Goal: Task Accomplishment & Management: Use online tool/utility

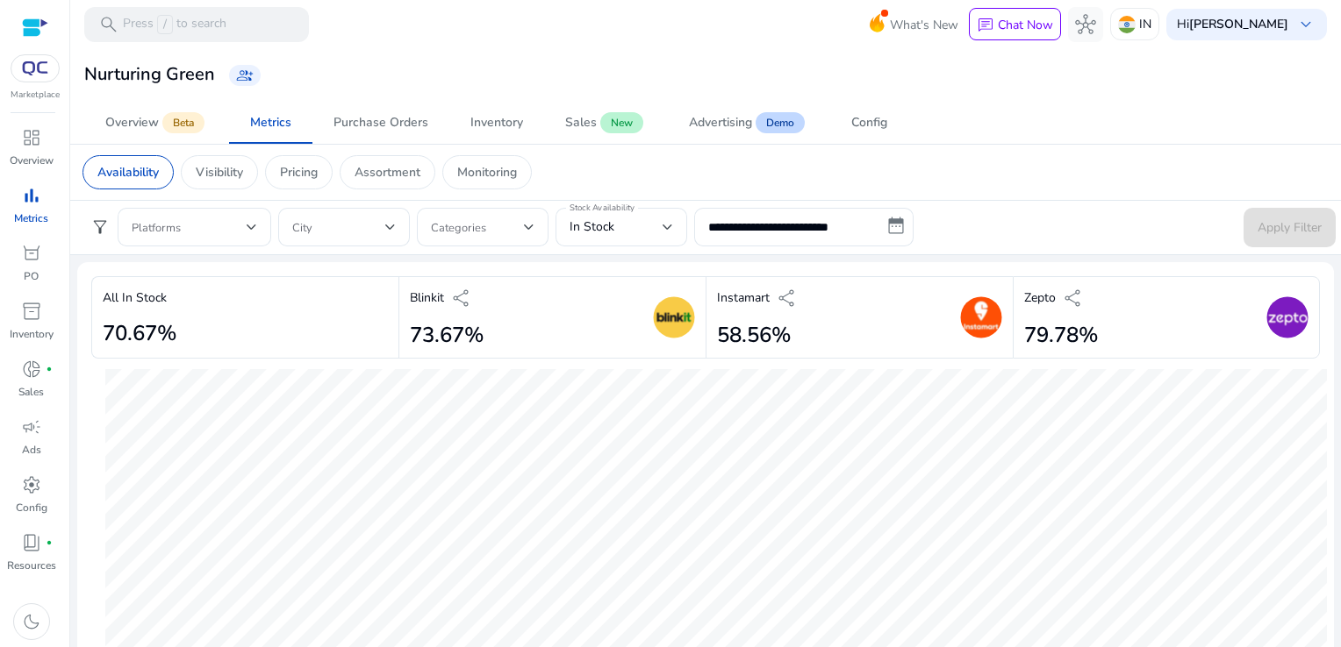
scroll to position [1081, 0]
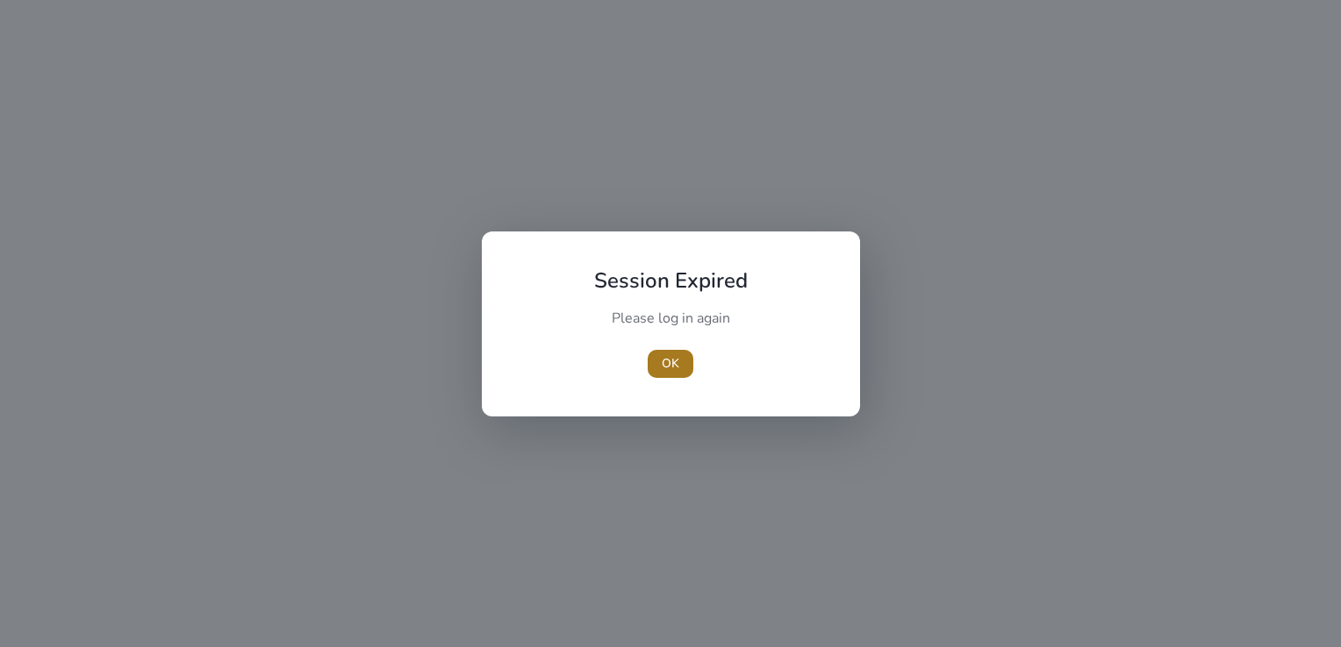
click at [656, 356] on span "button" at bounding box center [670, 364] width 46 height 42
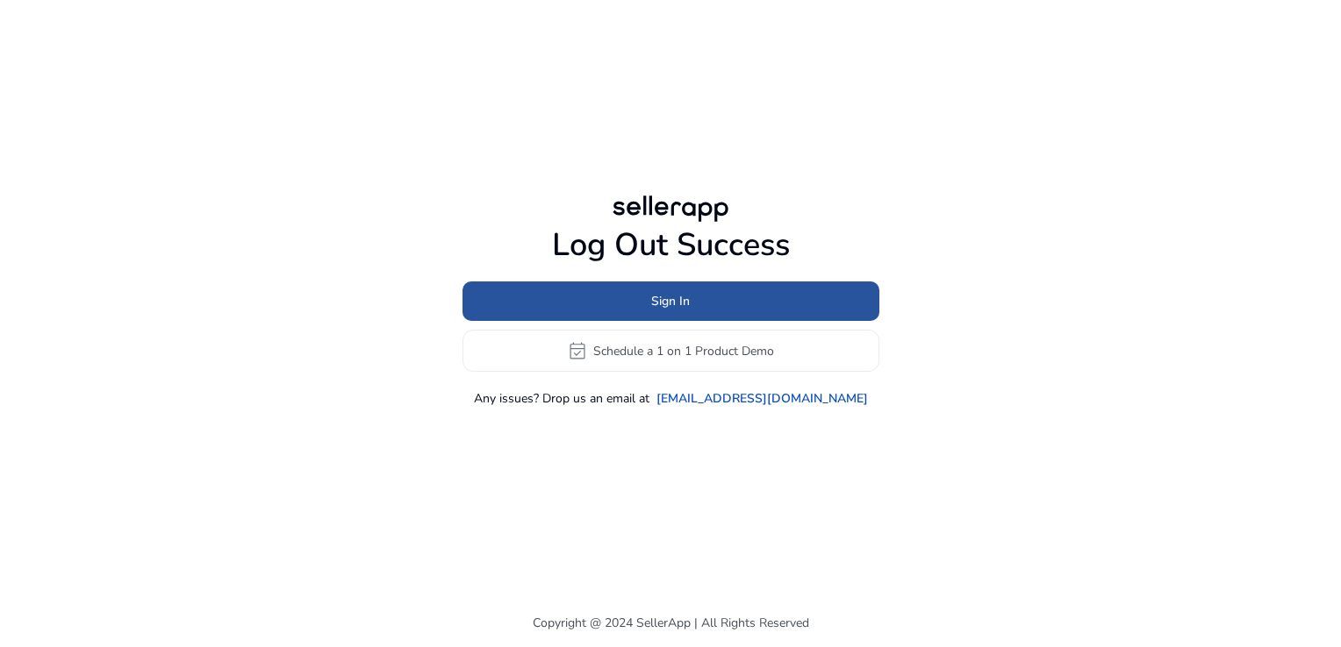
click at [646, 292] on span at bounding box center [670, 302] width 417 height 42
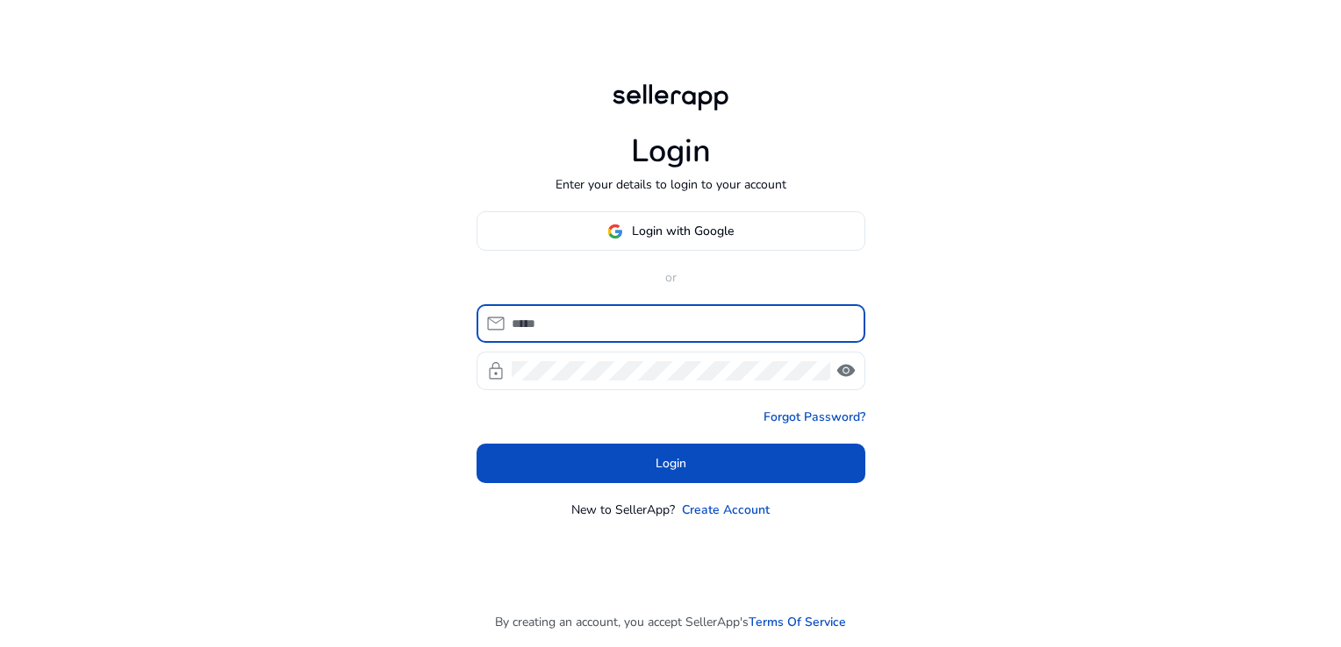
type input "**********"
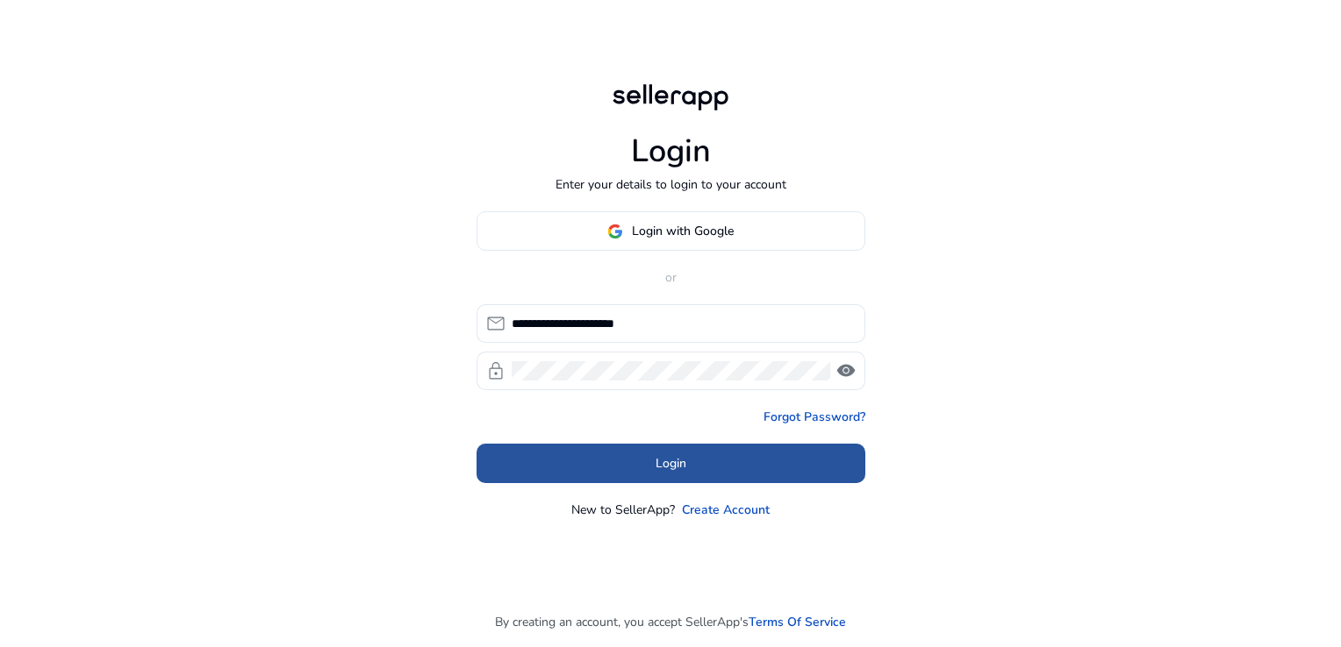
click at [723, 467] on span at bounding box center [670, 464] width 389 height 42
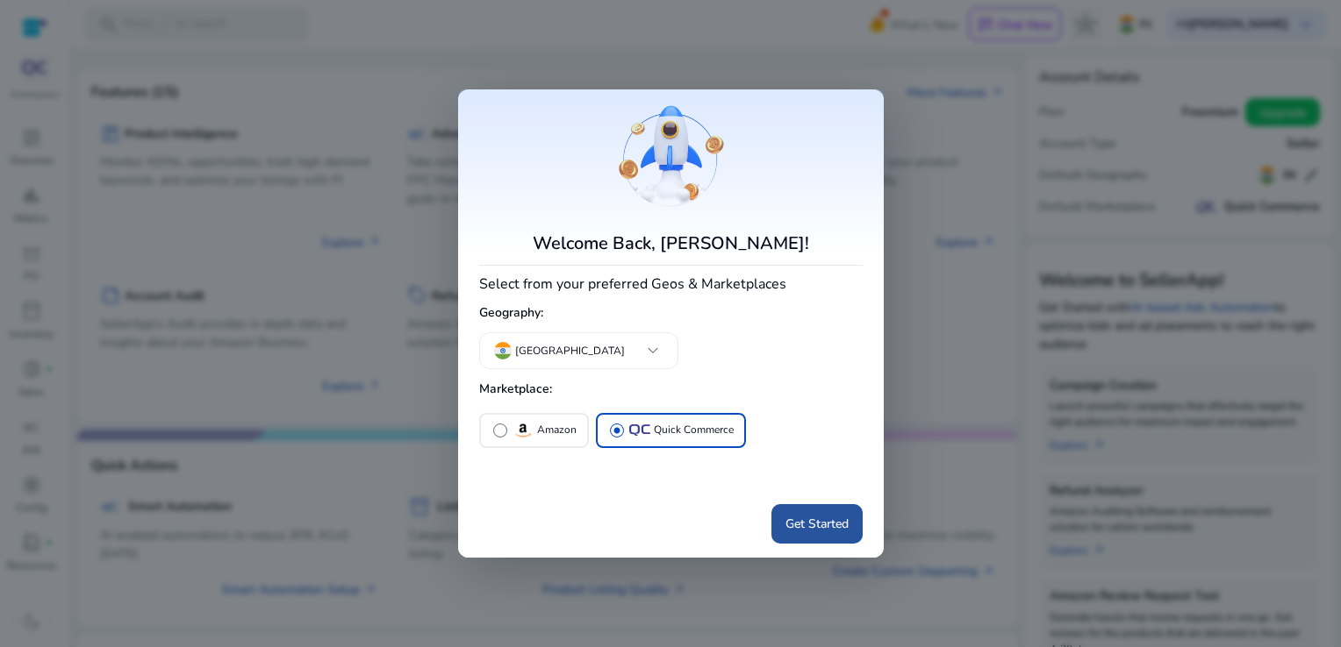
click at [828, 510] on span at bounding box center [816, 524] width 91 height 42
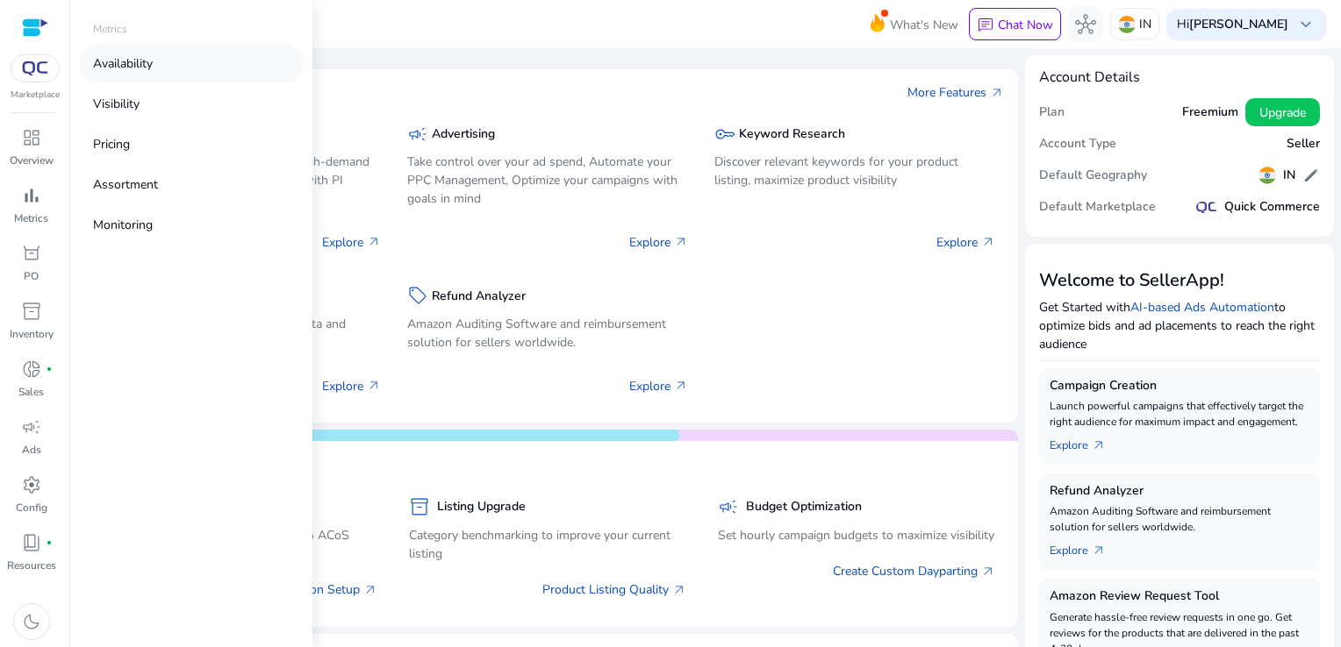
click at [164, 72] on link "Availability" at bounding box center [191, 63] width 225 height 39
select select "*"
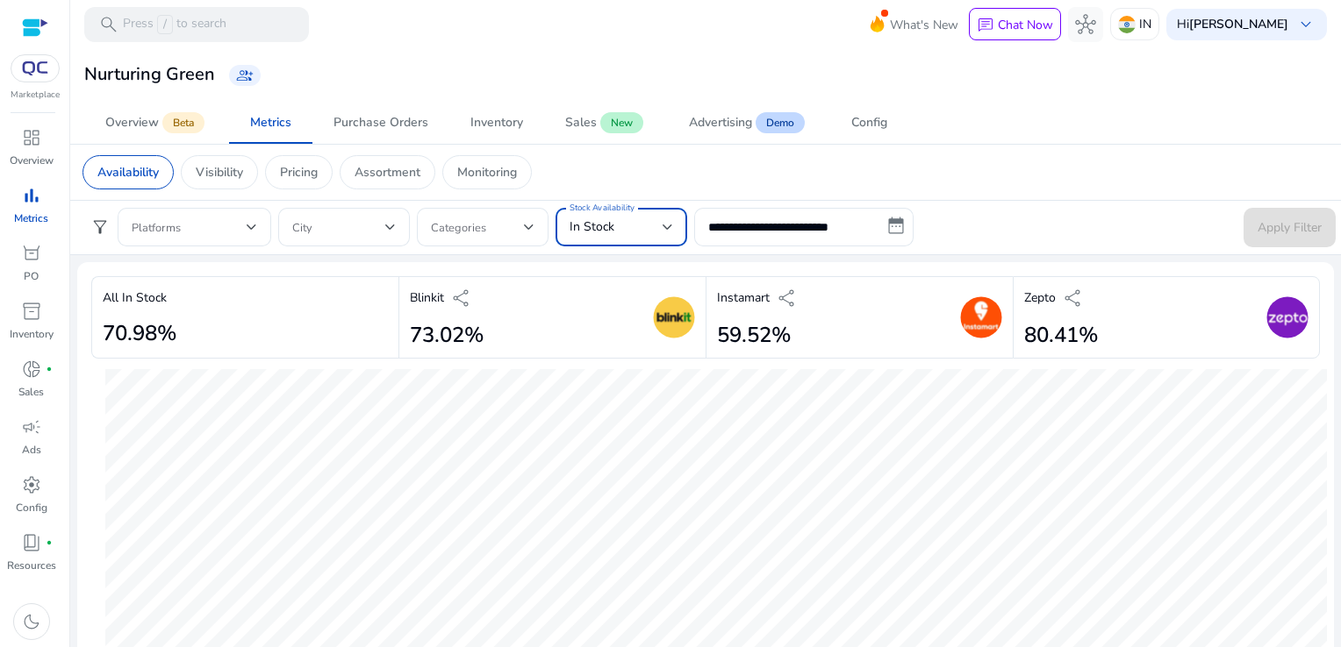
click at [623, 231] on div "In Stock" at bounding box center [615, 227] width 93 height 19
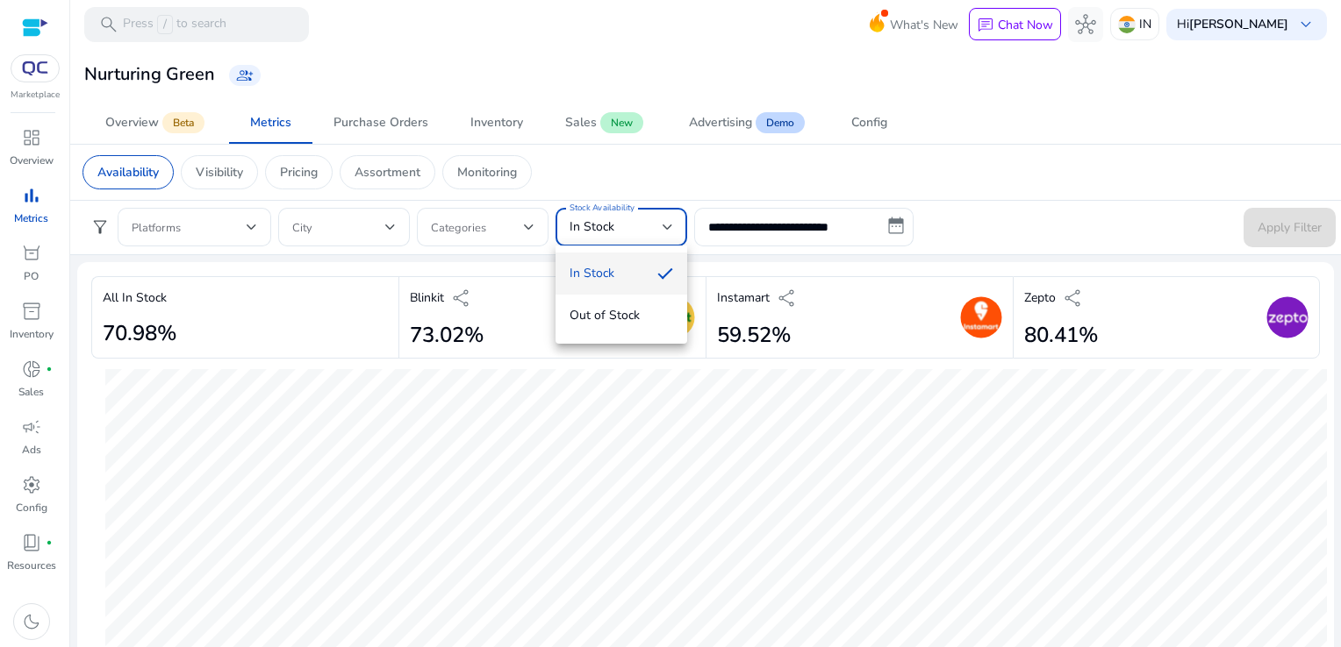
click at [711, 233] on div at bounding box center [670, 323] width 1341 height 647
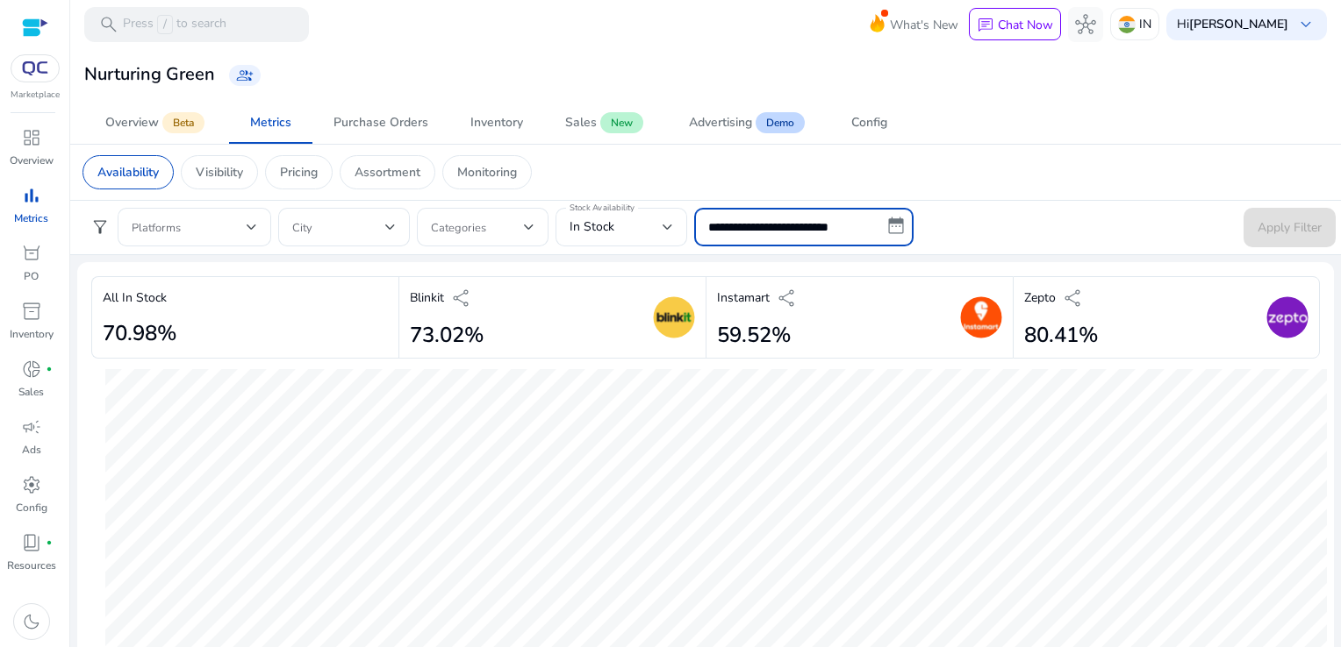
click at [744, 233] on input "**********" at bounding box center [803, 227] width 219 height 39
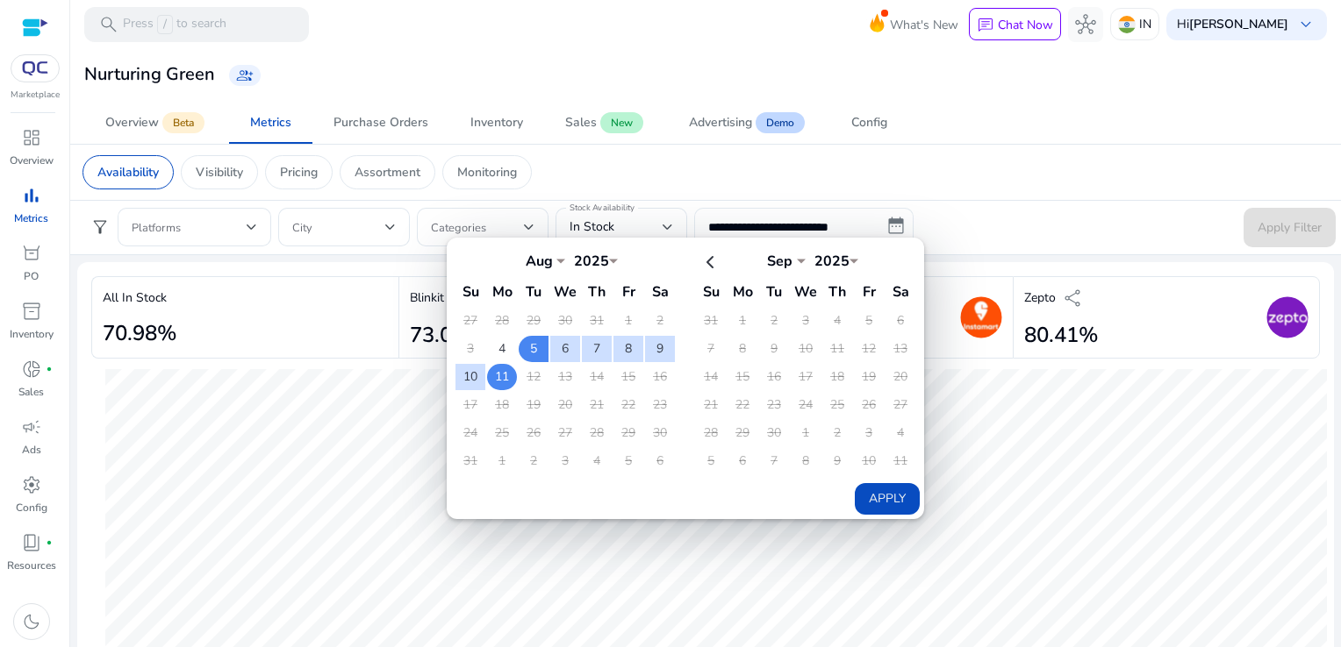
click at [505, 367] on td "11" at bounding box center [502, 377] width 30 height 26
click at [888, 500] on button "Apply" at bounding box center [887, 499] width 65 height 32
type input "**********"
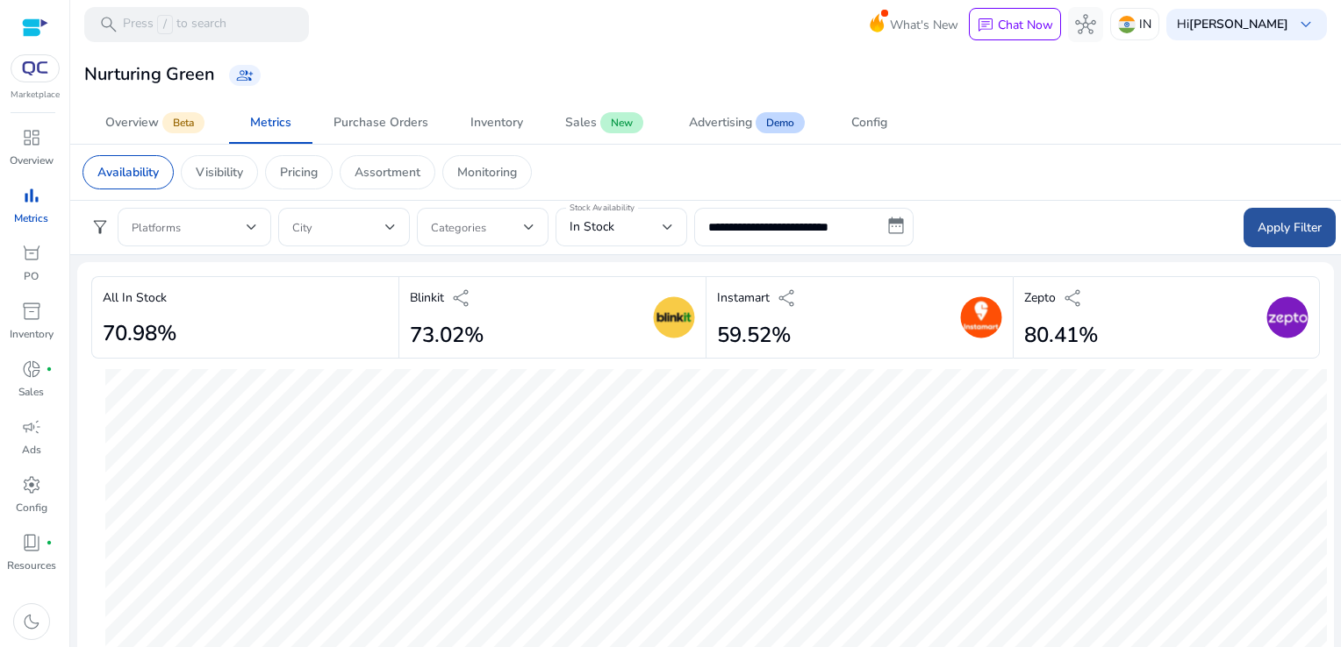
click at [1277, 231] on span "Apply Filter" at bounding box center [1289, 227] width 64 height 18
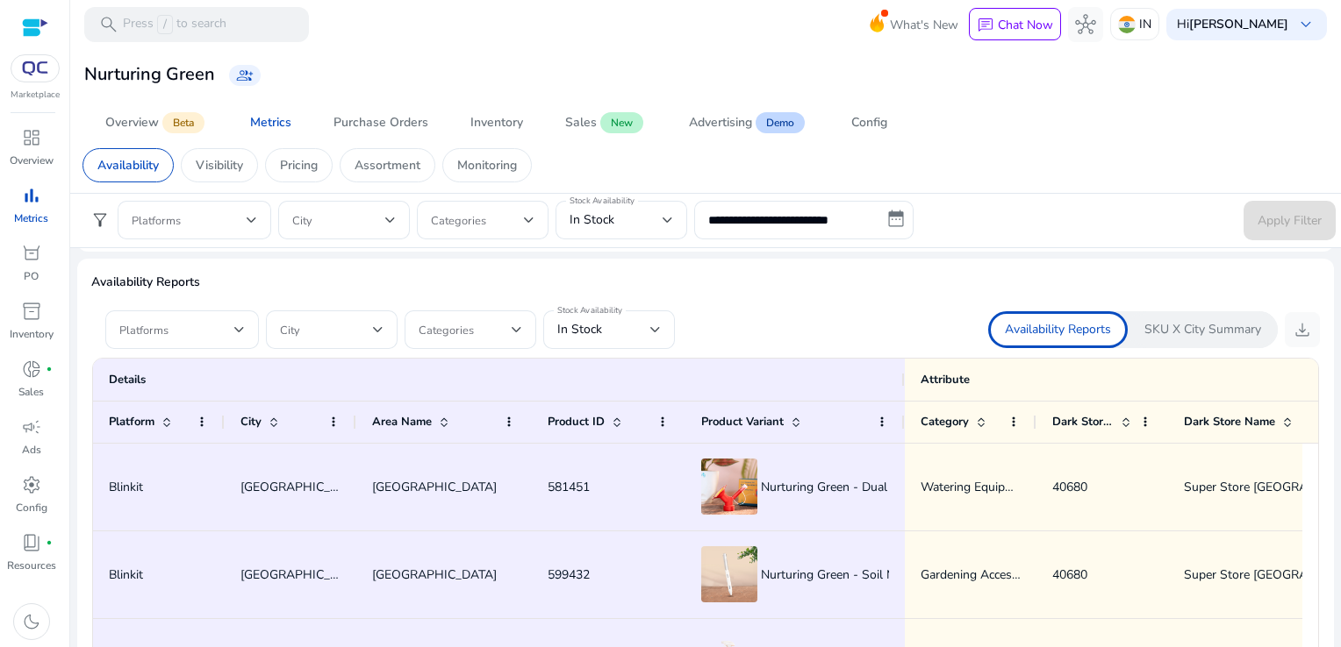
scroll to position [1011, 0]
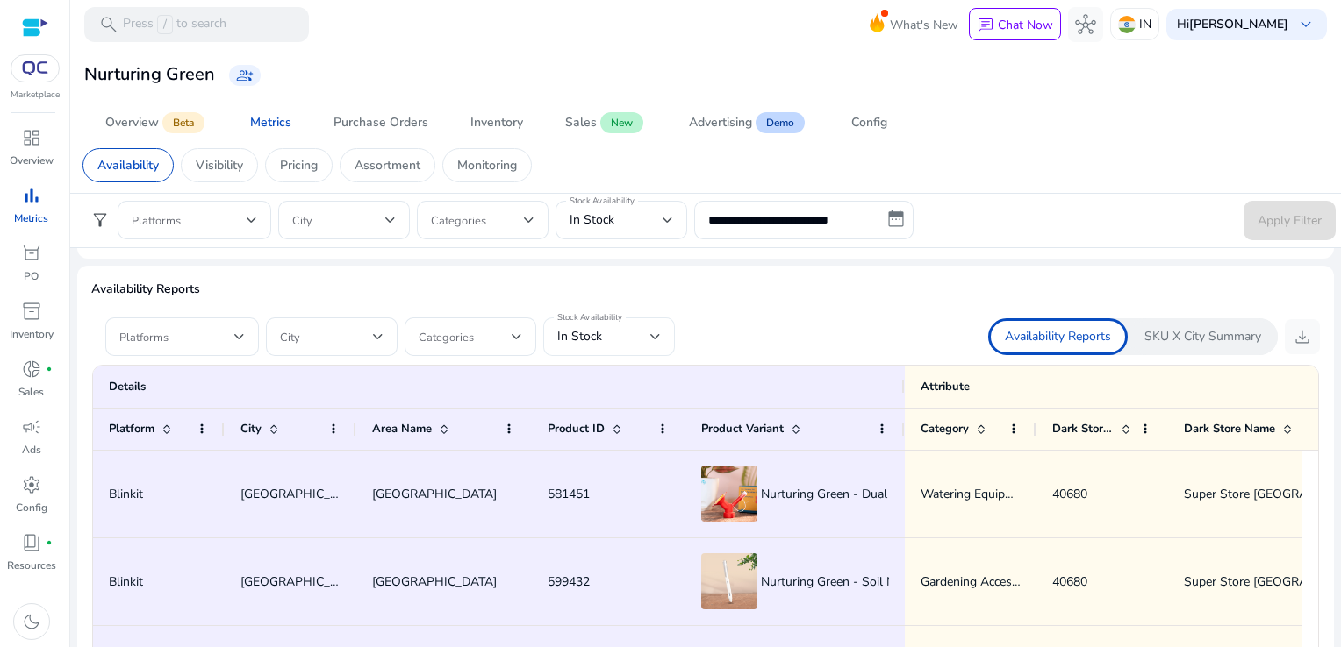
click at [632, 318] on div "In Stock" at bounding box center [609, 337] width 104 height 39
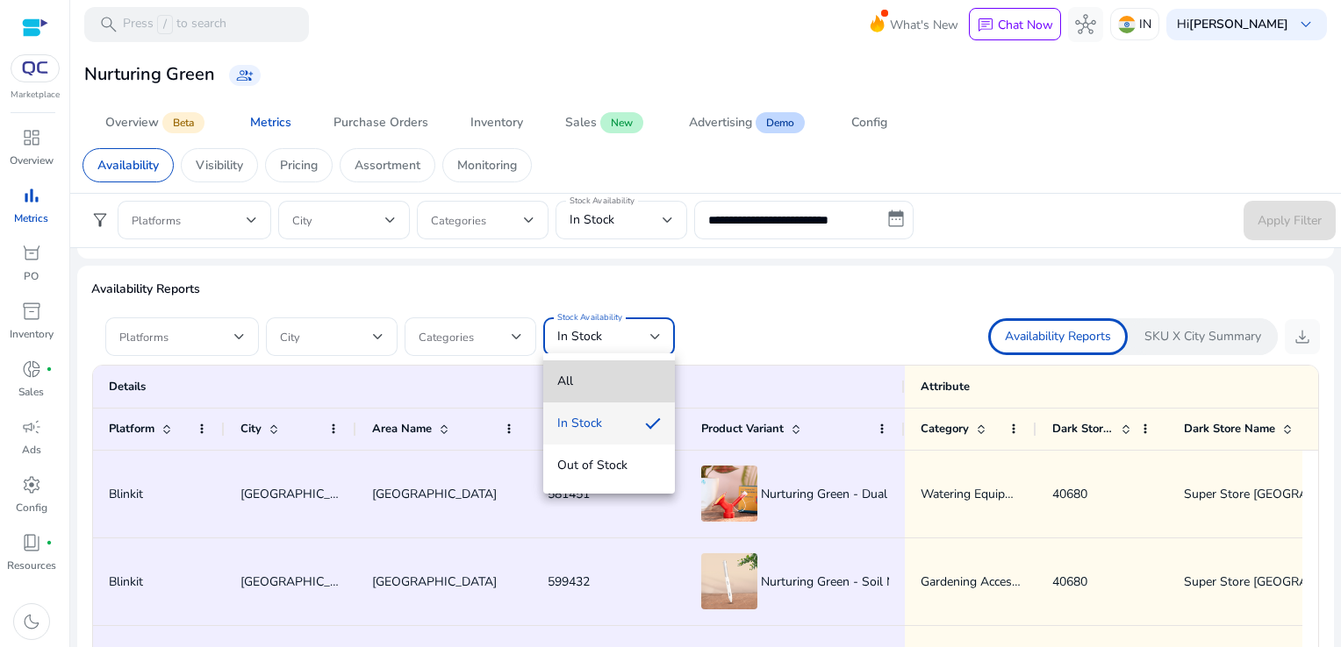
click at [562, 374] on span "All" at bounding box center [609, 381] width 104 height 19
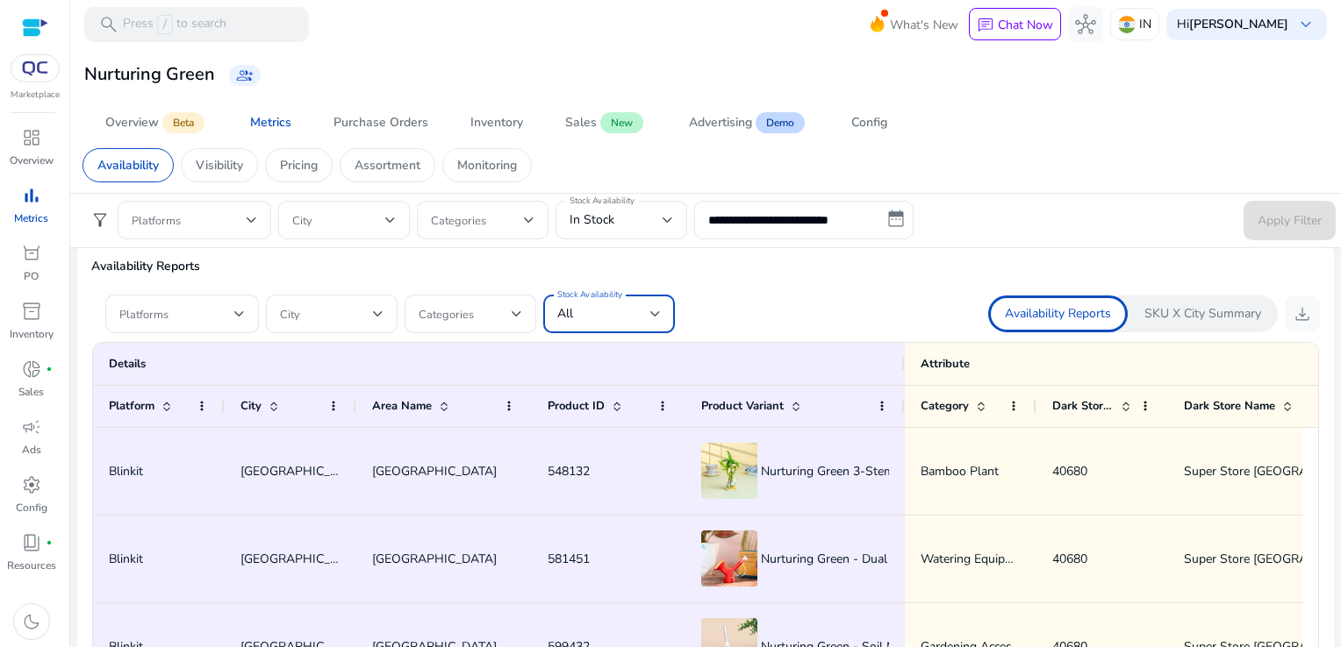
scroll to position [1030, 0]
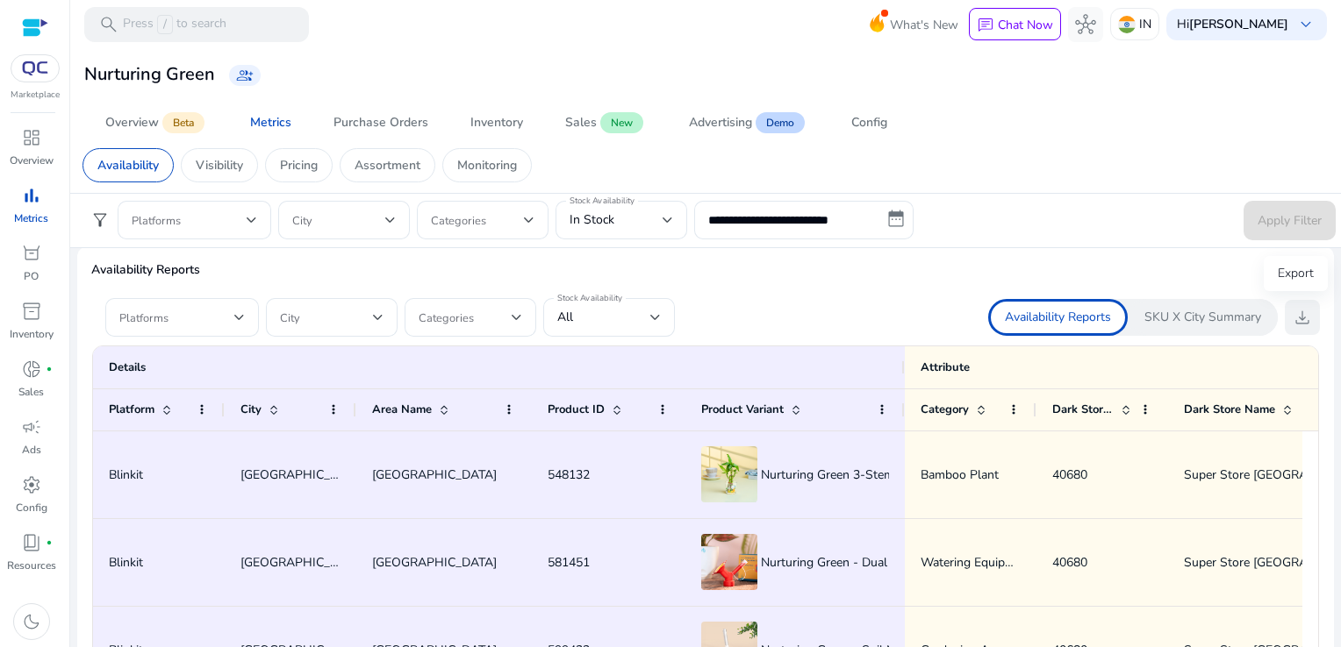
click at [1291, 320] on span "download" at bounding box center [1301, 317] width 21 height 21
click at [736, 45] on mat-toolbar "search Press / to search What's New chat Chat Now hub IN Hi Ankit yaduvanshi ke…" at bounding box center [705, 24] width 1270 height 48
